Goal: Task Accomplishment & Management: Complete application form

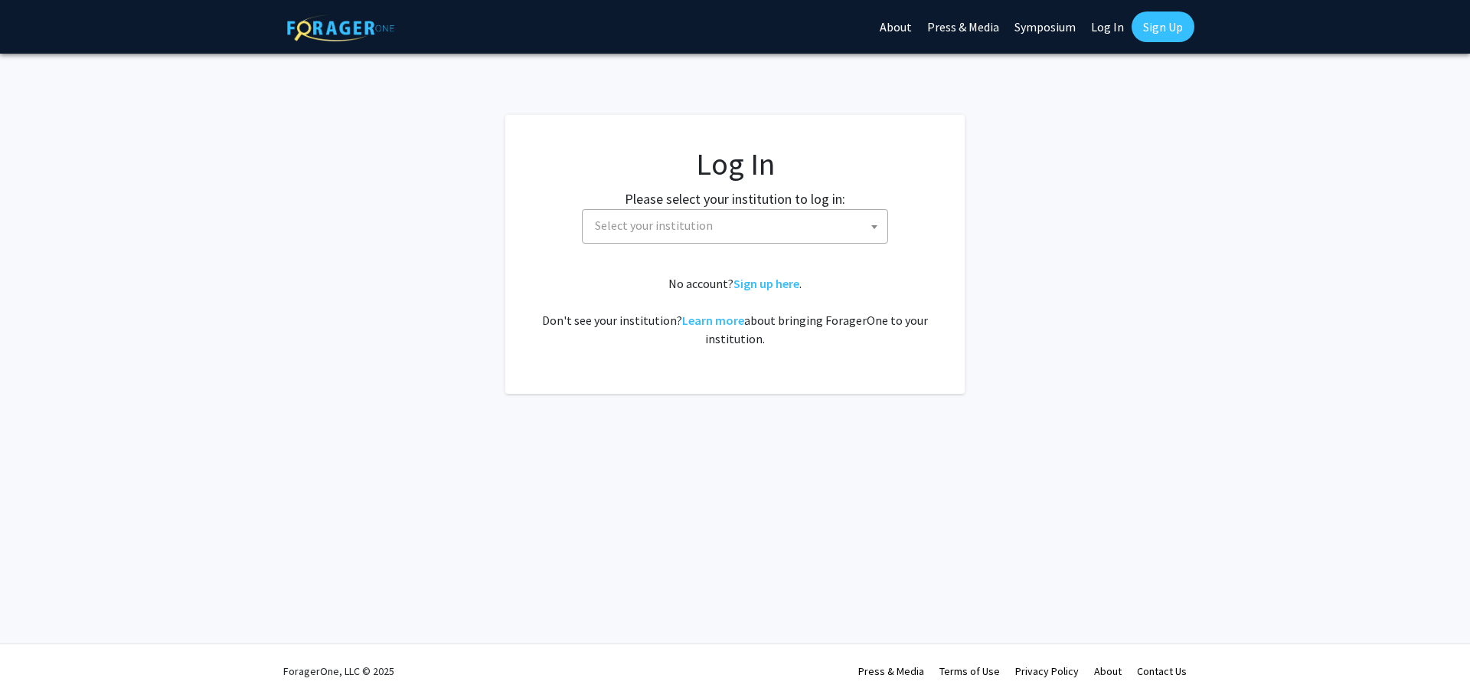
select select
drag, startPoint x: 763, startPoint y: 292, endPoint x: 769, endPoint y: 280, distance: 12.7
click at [766, 286] on div "No account? Sign up here . Don't see your institution? Learn more about bringin…" at bounding box center [735, 311] width 398 height 74
click at [769, 280] on link "Sign up here" at bounding box center [767, 283] width 66 height 15
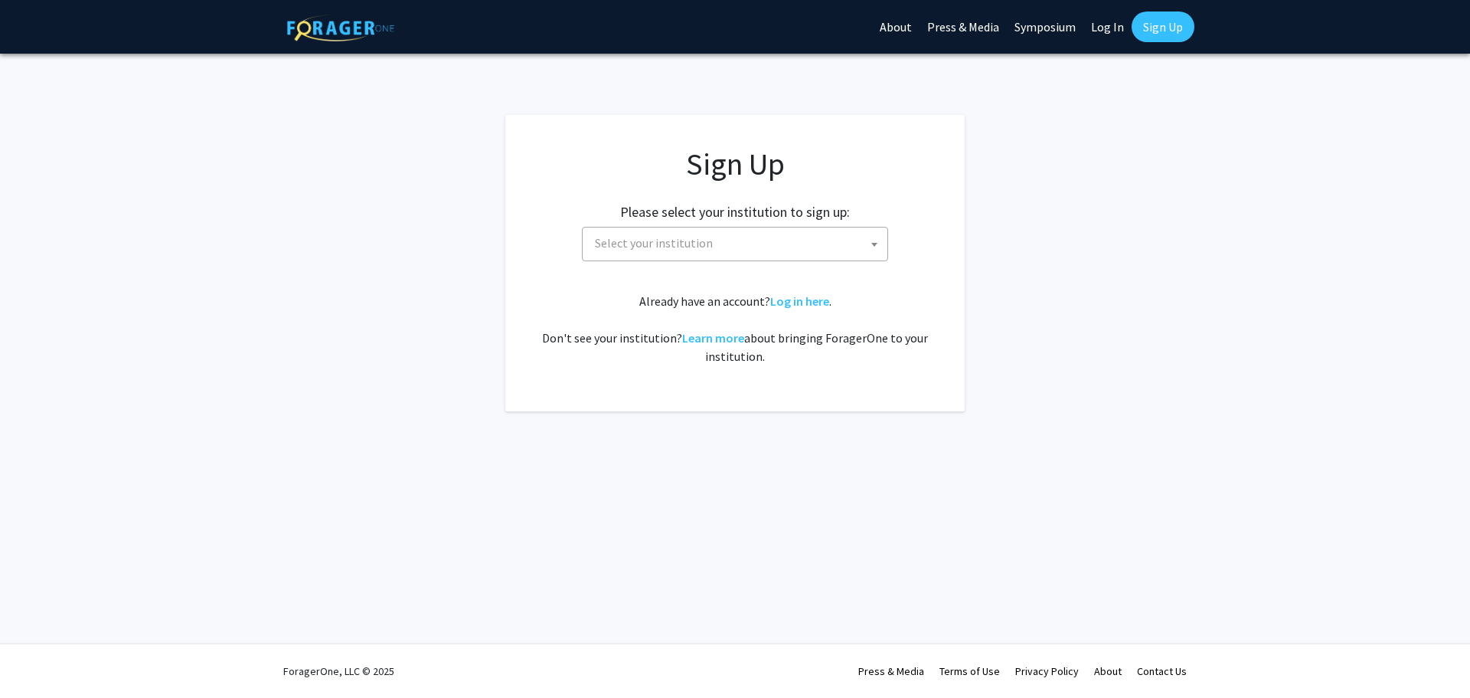
click at [742, 235] on span "Select your institution" at bounding box center [738, 242] width 299 height 31
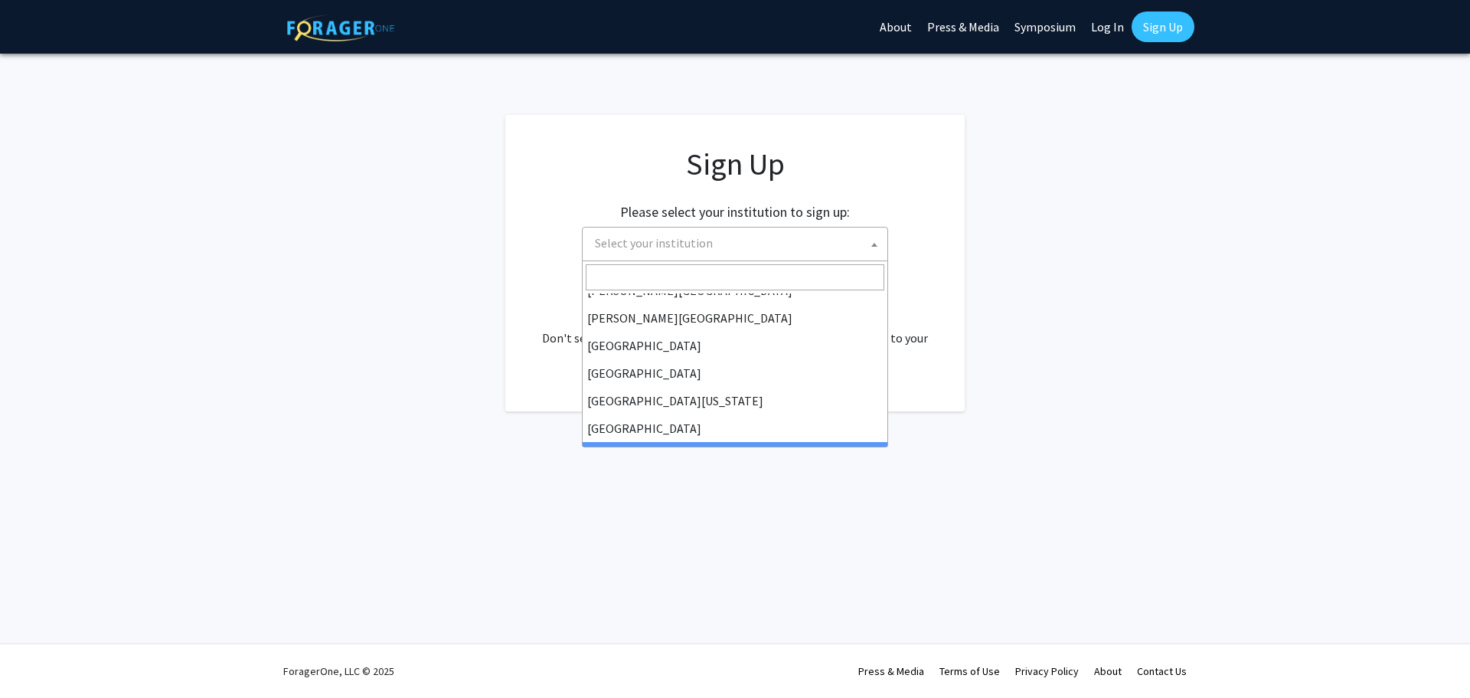
scroll to position [383, 0]
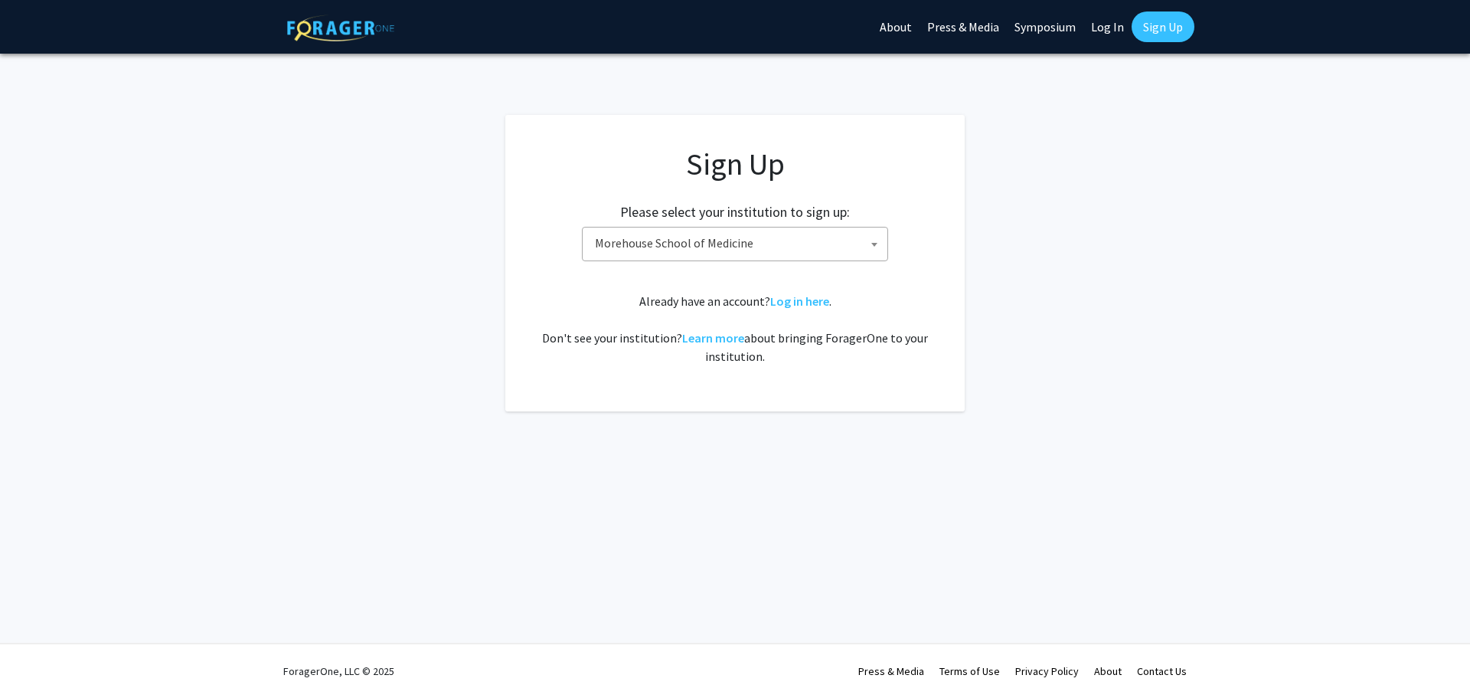
click at [730, 245] on span "Morehouse School of Medicine" at bounding box center [738, 242] width 299 height 31
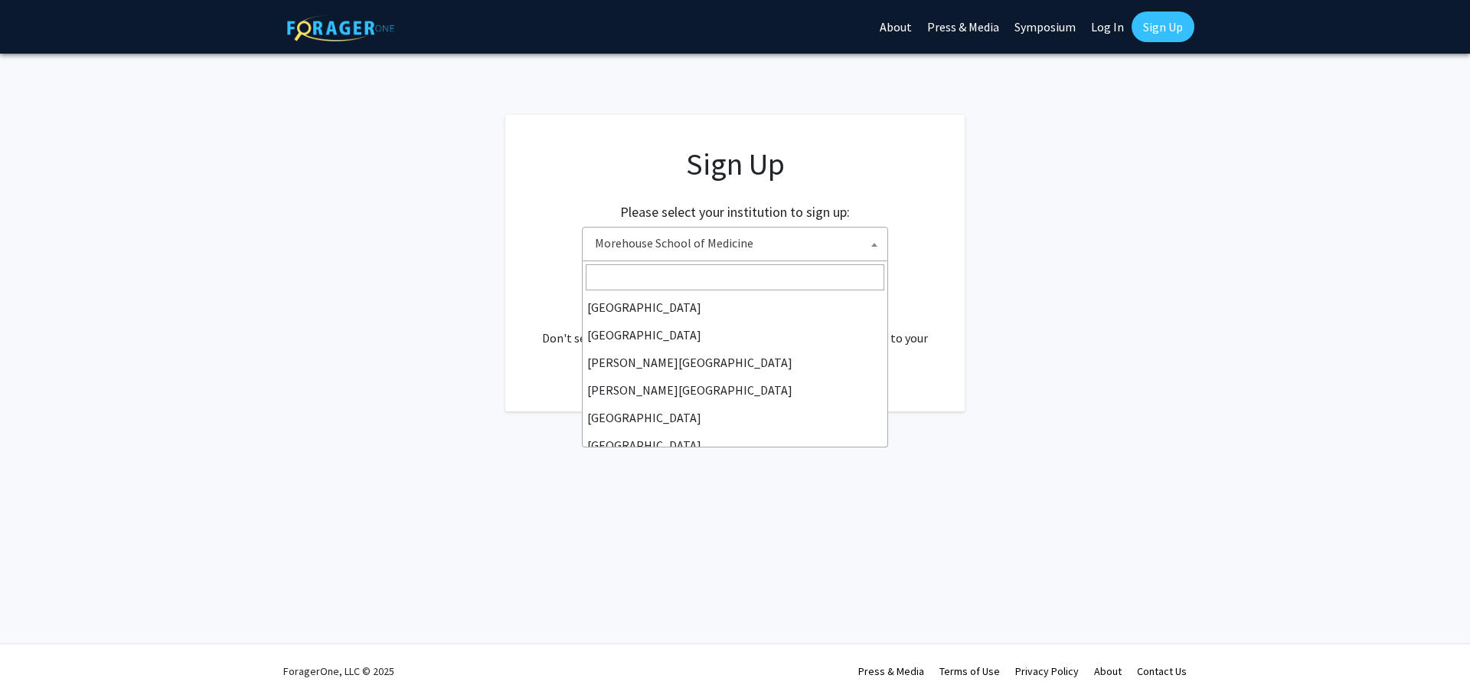
scroll to position [358, 0]
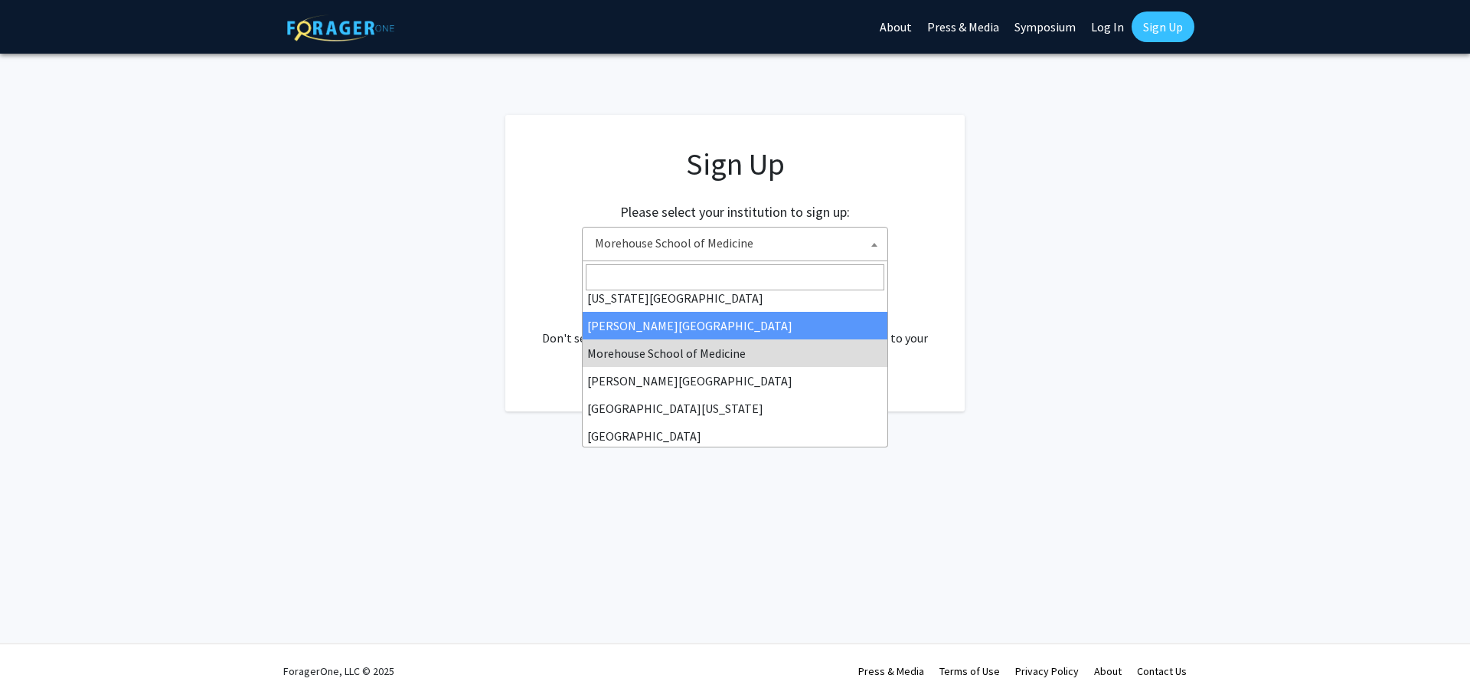
select select "28"
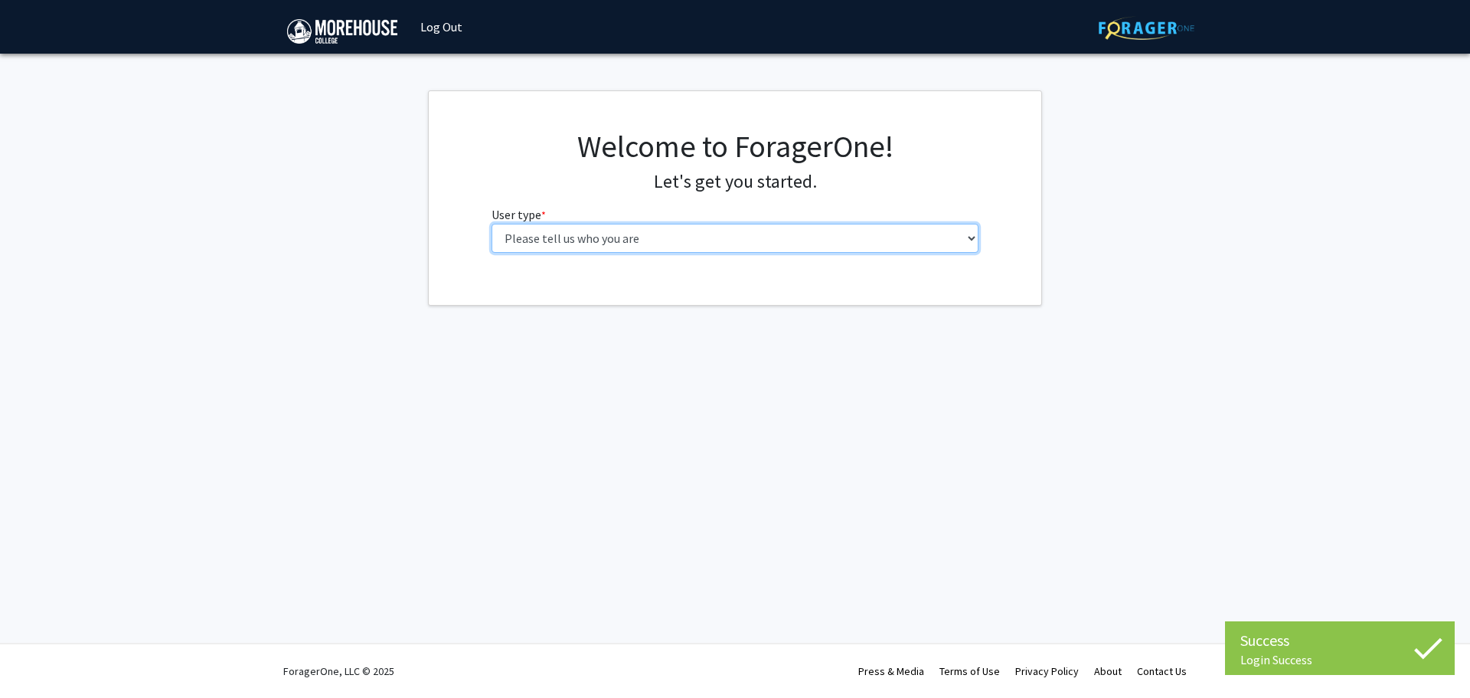
click at [561, 229] on select "Please tell us who you are Undergraduate Student Master's Student Doctoral Cand…" at bounding box center [736, 238] width 488 height 29
select select "1: undergrad"
click at [492, 224] on select "Please tell us who you are Undergraduate Student Master's Student Doctoral Cand…" at bounding box center [736, 238] width 488 height 29
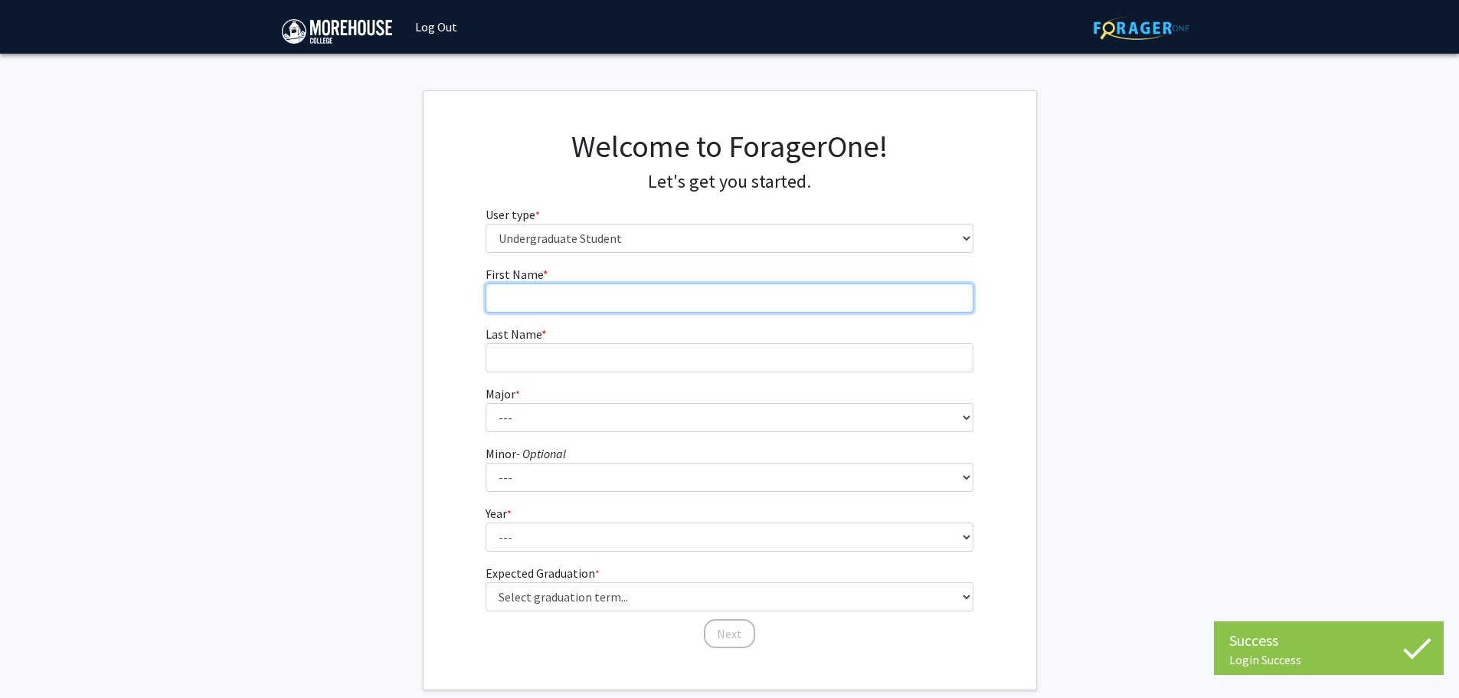
click at [581, 292] on input "First Name * required" at bounding box center [729, 297] width 488 height 29
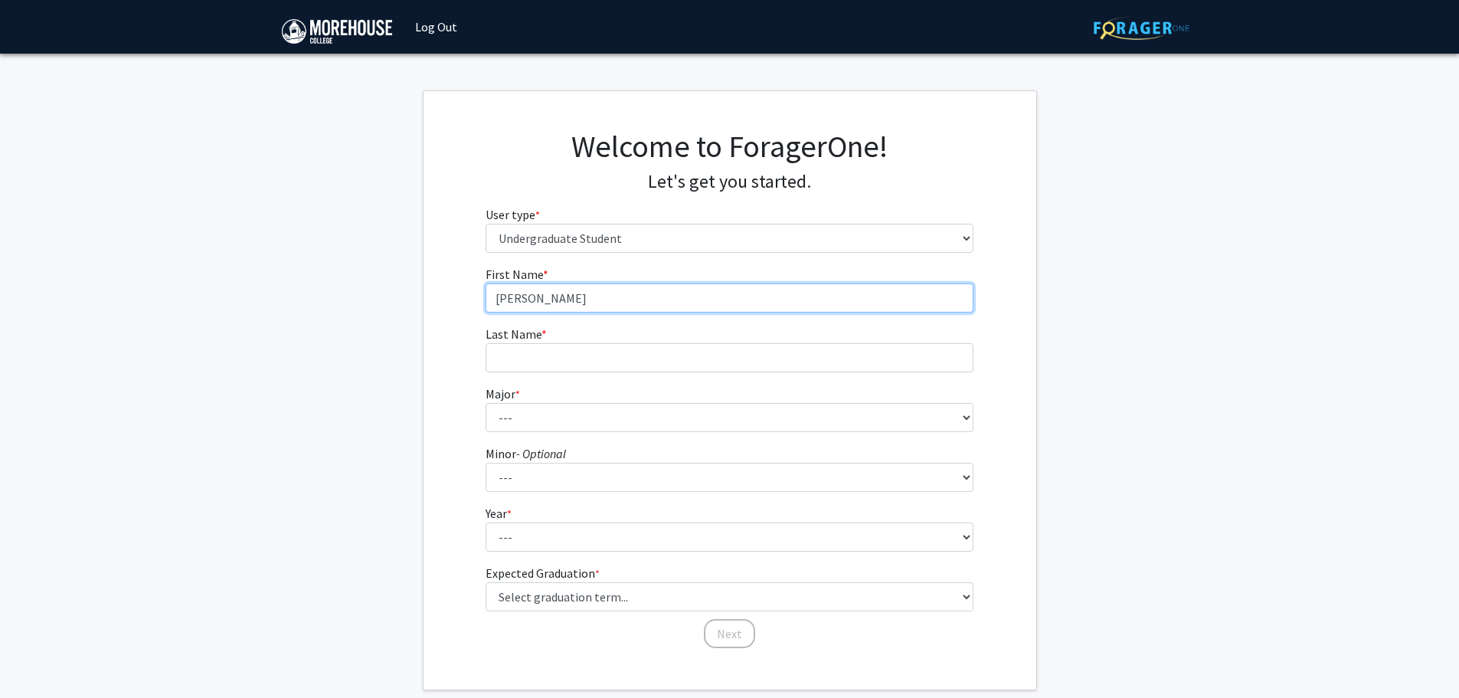
type input "[PERSON_NAME]"
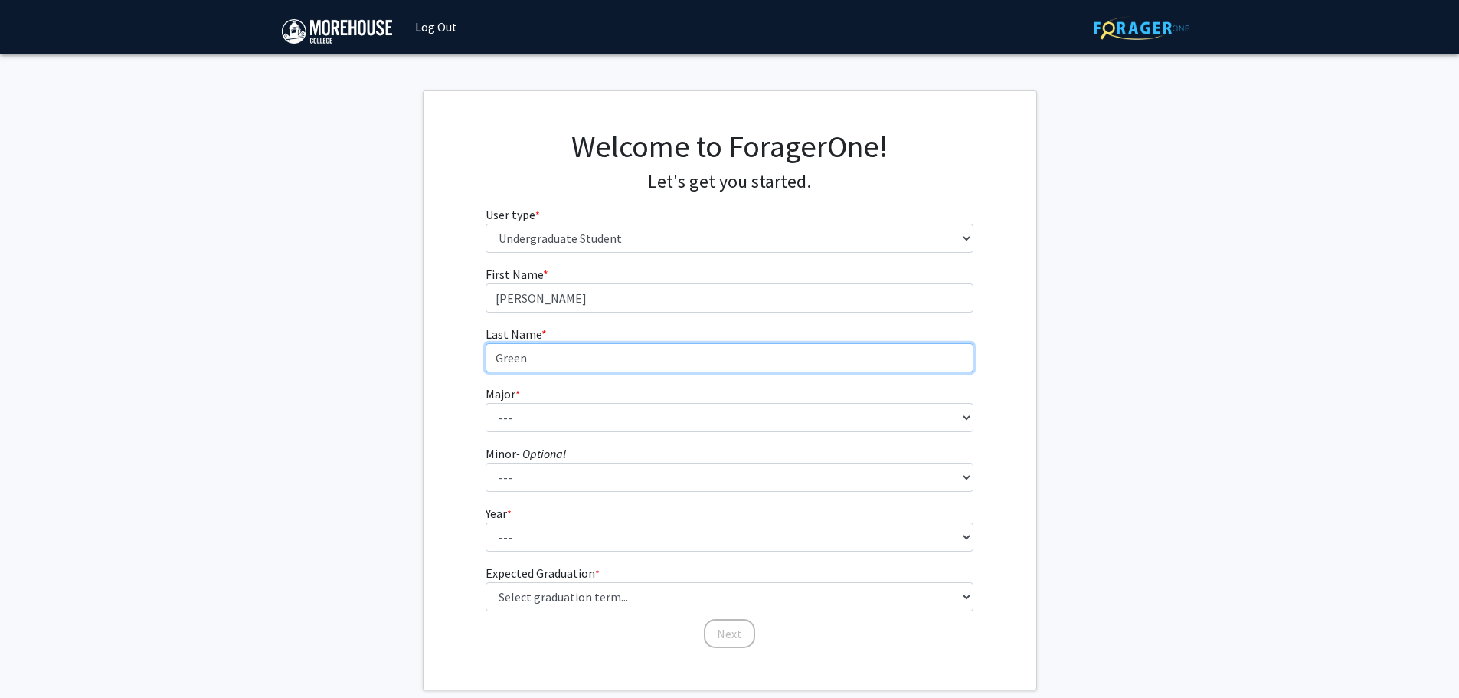
type input "Green"
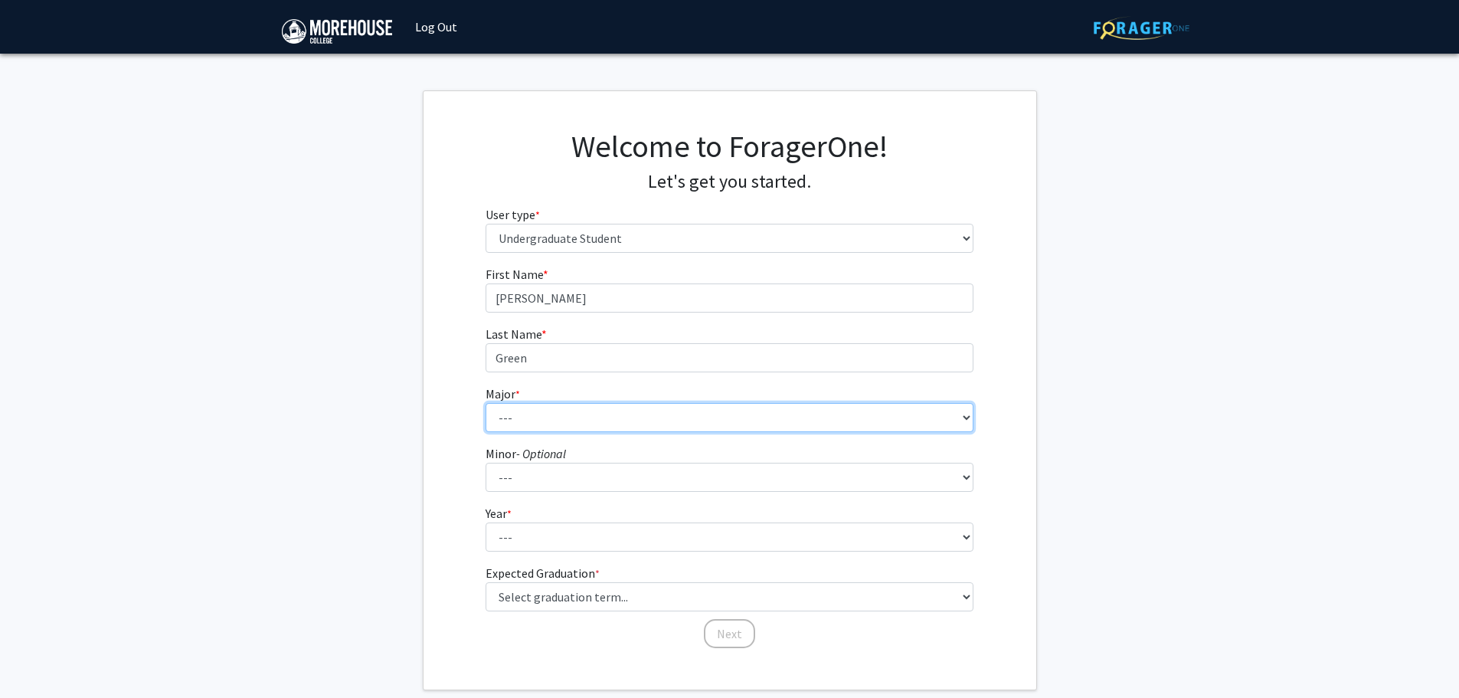
click at [516, 426] on select "--- Africana Studies Applied Physics Art History Art Studies Biology Business A…" at bounding box center [729, 417] width 488 height 29
select select "5: 2095"
click at [485, 403] on select "--- Africana Studies Applied Physics Art History Art Studies Biology Business A…" at bounding box center [729, 417] width 488 height 29
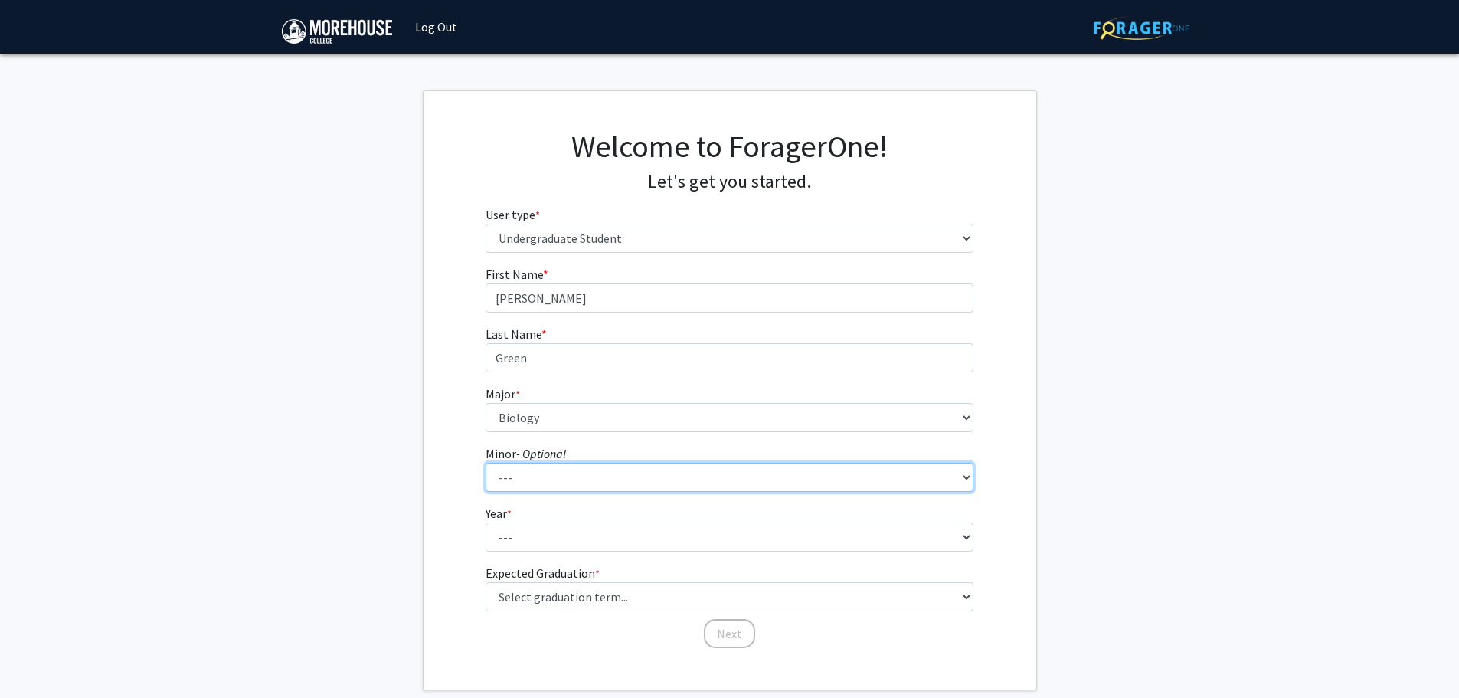
click at [526, 479] on select "--- Accounting Africana Studies Art Art History Biology Business Administration…" at bounding box center [729, 476] width 488 height 29
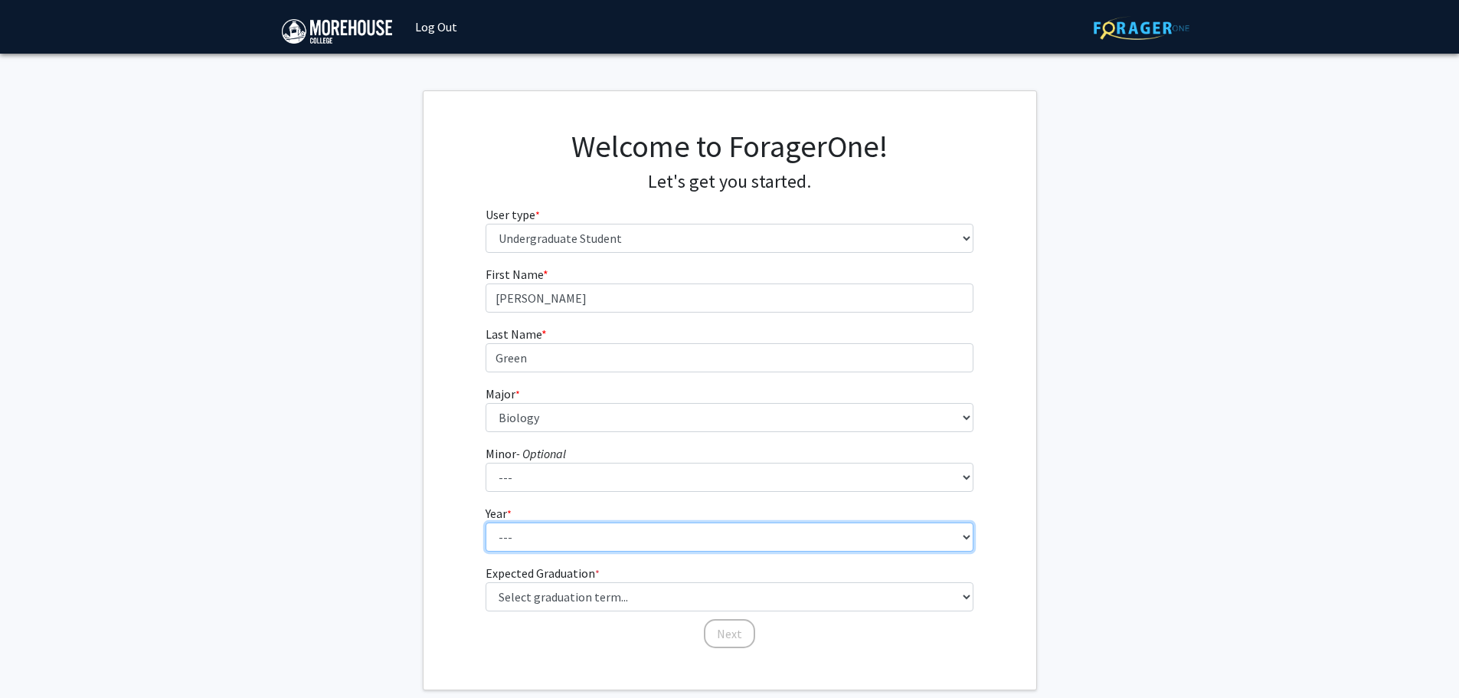
click at [528, 538] on select "--- First-year Sophomore Junior Senior Postbaccalaureate Certificate" at bounding box center [729, 536] width 488 height 29
select select "2: sophomore"
click at [485, 522] on select "--- First-year Sophomore Junior Senior Postbaccalaureate Certificate" at bounding box center [729, 536] width 488 height 29
click at [561, 528] on select "--- First-year Sophomore Junior Senior Postbaccalaureate Certificate" at bounding box center [729, 536] width 488 height 29
click at [569, 534] on select "--- First-year Sophomore Junior Senior Postbaccalaureate Certificate" at bounding box center [729, 536] width 488 height 29
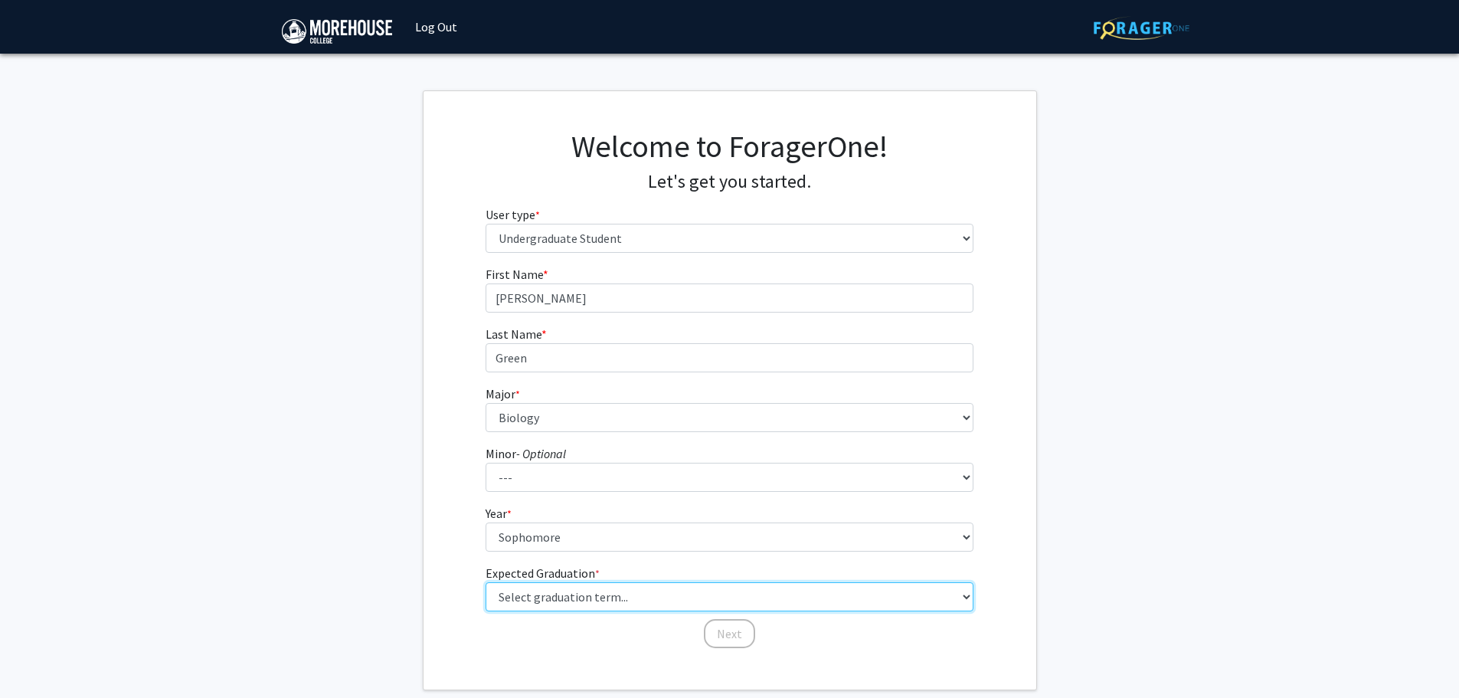
click at [551, 599] on select "Select graduation term... Spring 2025 Summer 2025 Fall 2025 Winter 2025 Spring …" at bounding box center [729, 596] width 488 height 29
select select "13: spring_2028"
click at [485, 582] on select "Select graduation term... Spring 2025 Summer 2025 Fall 2025 Winter 2025 Spring …" at bounding box center [729, 596] width 488 height 29
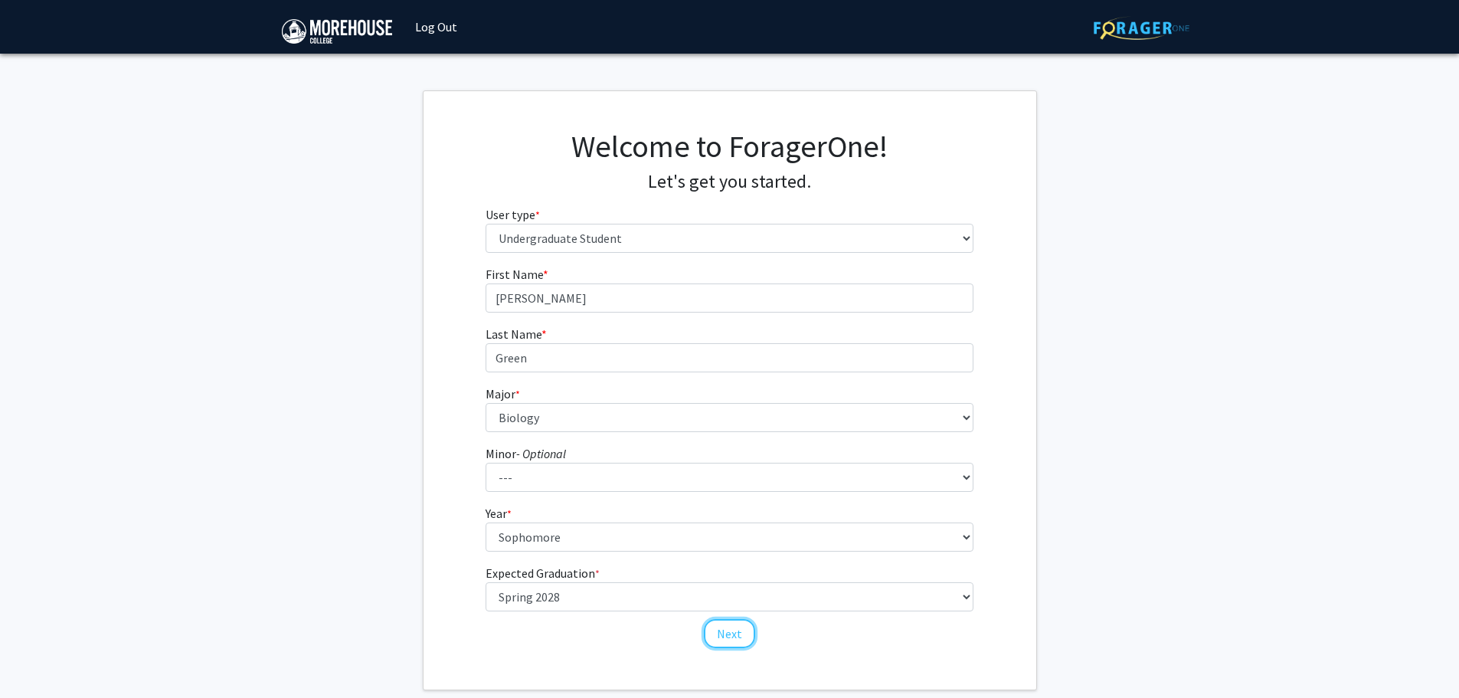
click at [744, 633] on button "Next" at bounding box center [729, 633] width 51 height 29
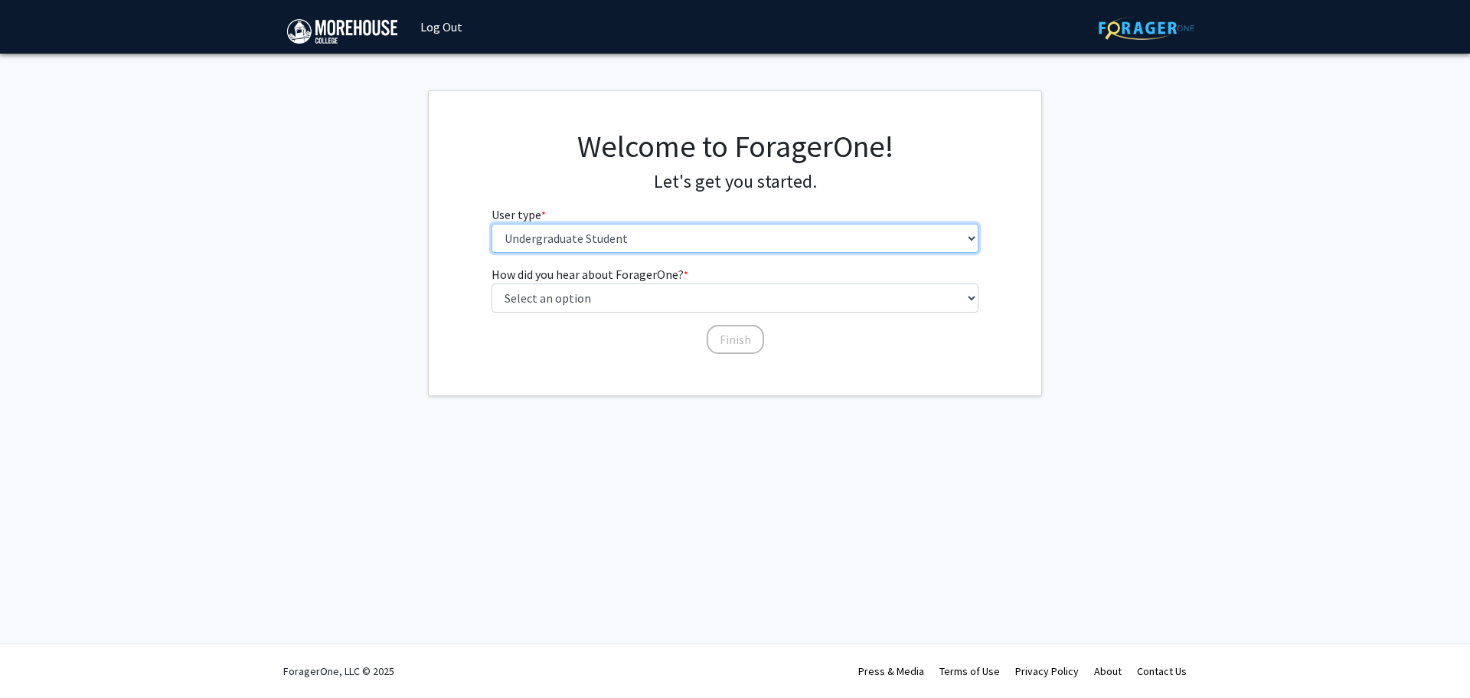
click at [614, 240] on select "Please tell us who you are Undergraduate Student Master's Student Doctoral Cand…" at bounding box center [736, 238] width 488 height 29
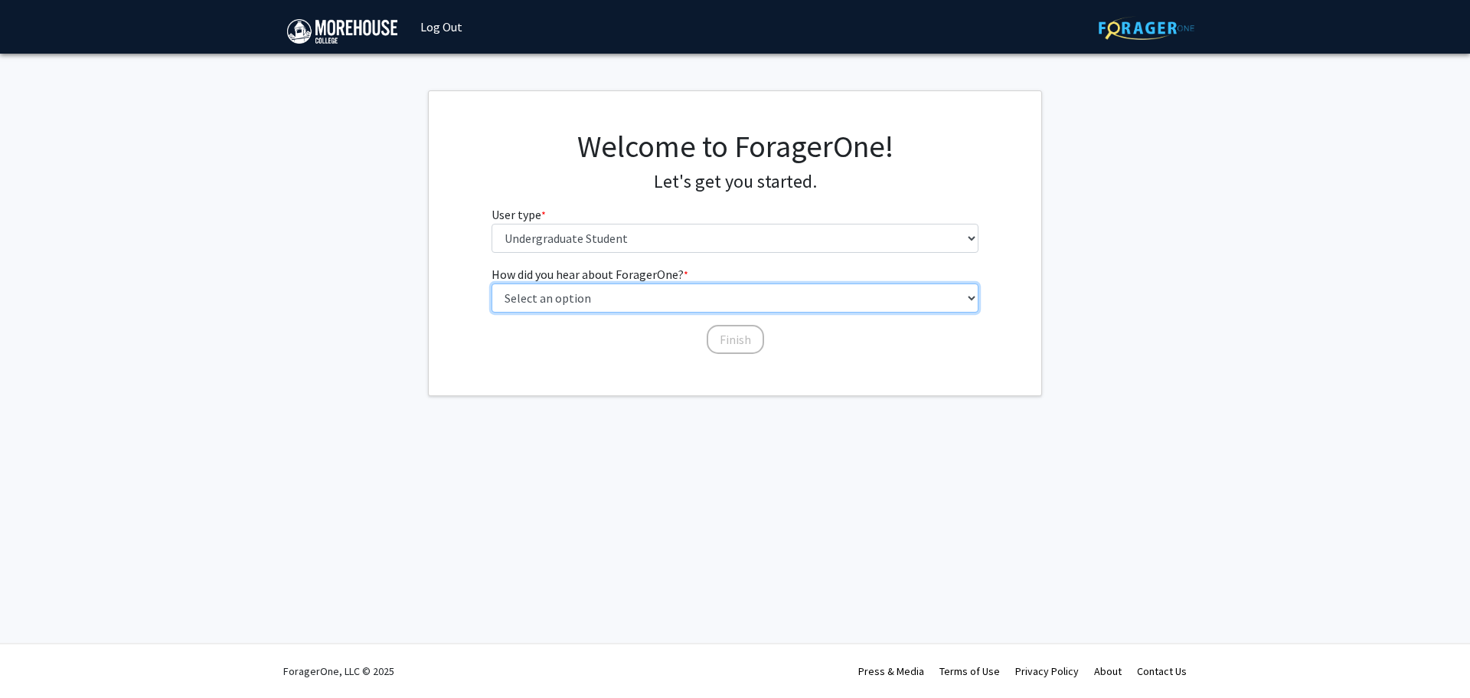
click at [619, 300] on select "Select an option Peer/student recommendation Faculty/staff recommendation Unive…" at bounding box center [736, 297] width 488 height 29
select select "2: faculty_recommendation"
click at [492, 283] on select "Select an option Peer/student recommendation Faculty/staff recommendation Unive…" at bounding box center [736, 297] width 488 height 29
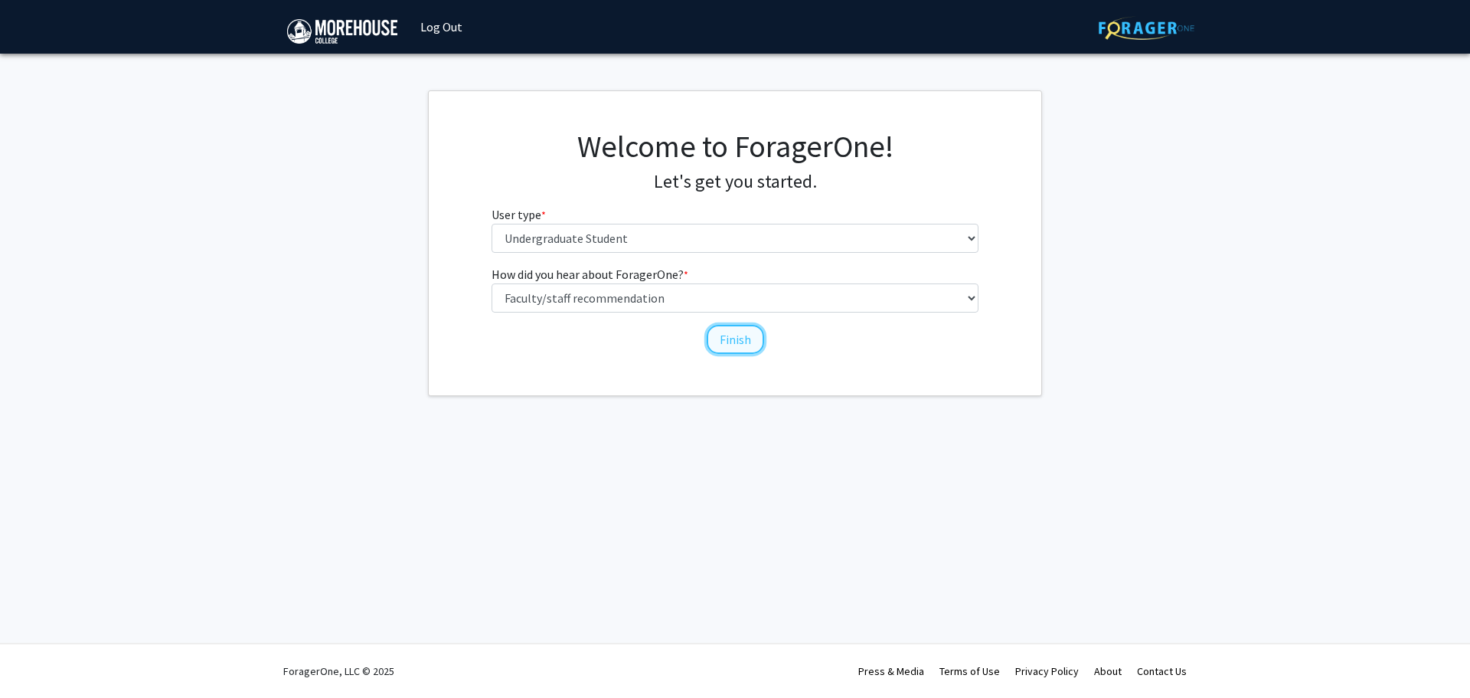
click at [750, 345] on button "Finish" at bounding box center [735, 339] width 57 height 29
